Goal: Task Accomplishment & Management: Manage account settings

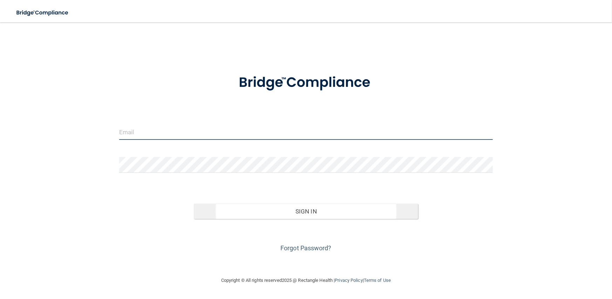
type input "[PERSON_NAME][EMAIL_ADDRESS][DOMAIN_NAME]"
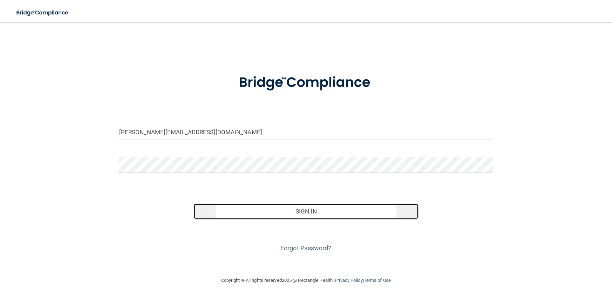
click at [223, 212] on button "Sign In" at bounding box center [306, 210] width 224 height 15
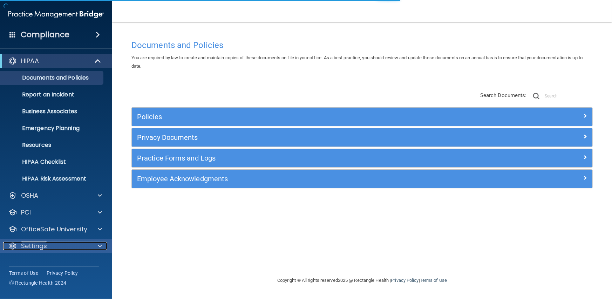
click at [29, 246] on p "Settings" at bounding box center [34, 246] width 26 height 8
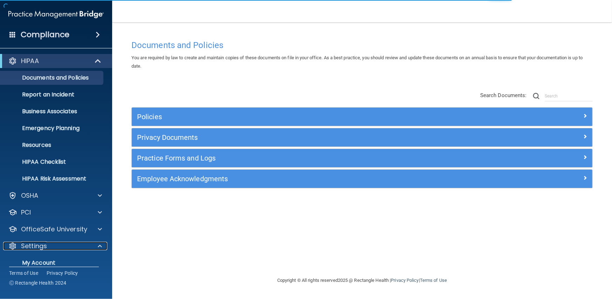
scroll to position [59, 0]
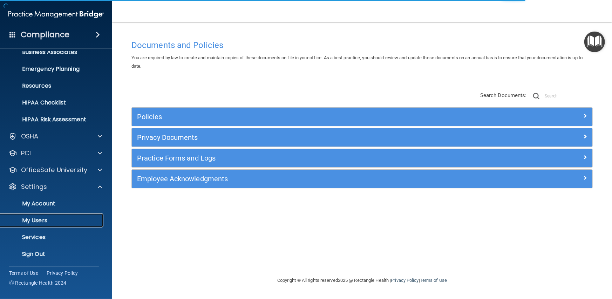
click at [41, 221] on p "My Users" at bounding box center [53, 220] width 96 height 7
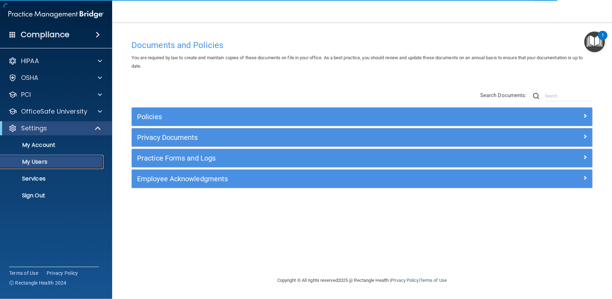
select select "20"
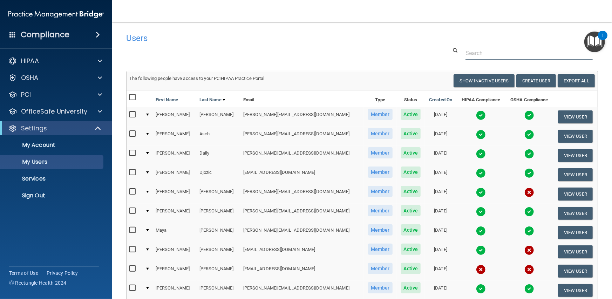
click at [471, 54] on input "text" at bounding box center [528, 53] width 127 height 13
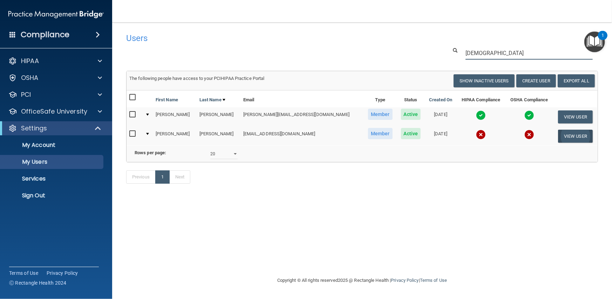
type input "[DEMOGRAPHIC_DATA]"
click at [568, 135] on button "View User" at bounding box center [575, 136] width 35 height 13
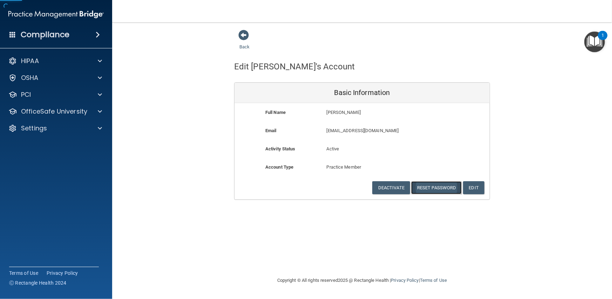
click at [434, 187] on button "Reset Password" at bounding box center [436, 187] width 50 height 13
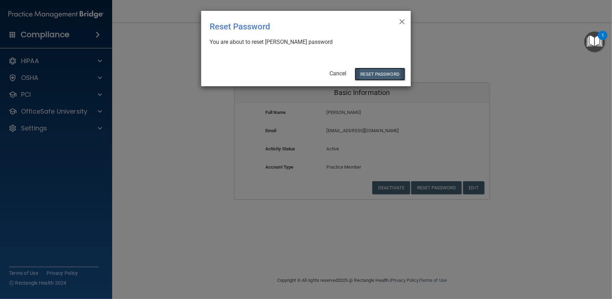
click at [378, 68] on button "Reset Password" at bounding box center [379, 74] width 50 height 13
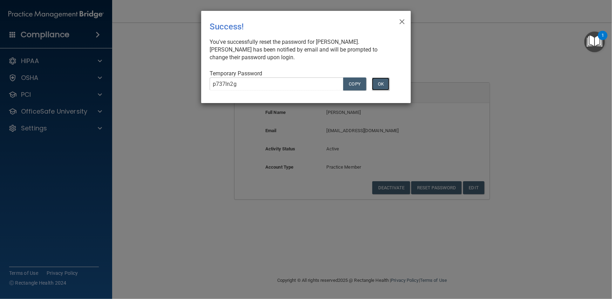
click at [382, 84] on button "OK" at bounding box center [381, 83] width 18 height 13
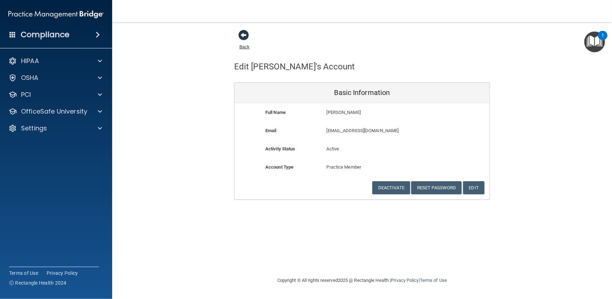
click at [244, 46] on link "Back" at bounding box center [244, 43] width 10 height 14
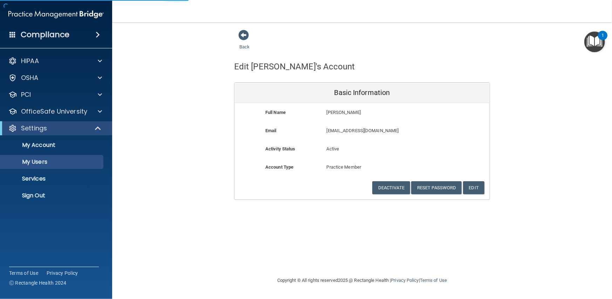
select select "20"
